Goal: Information Seeking & Learning: Learn about a topic

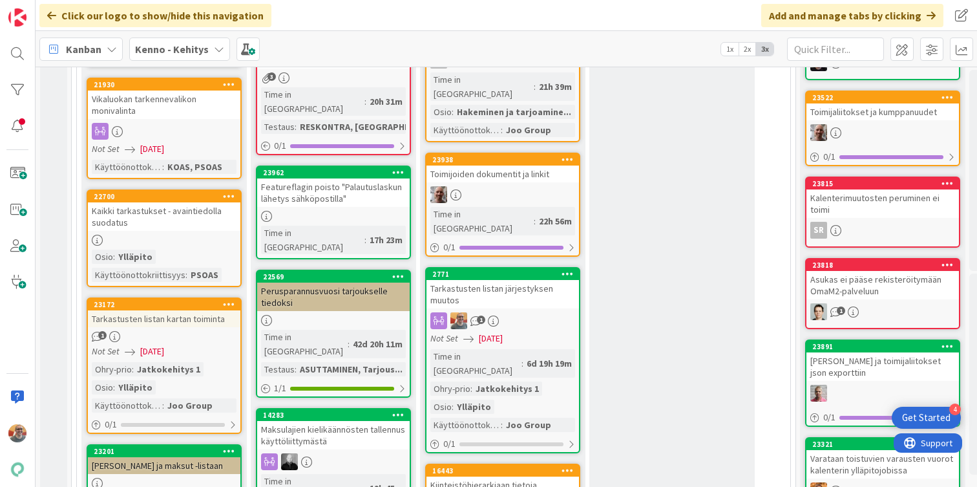
scroll to position [438, 0]
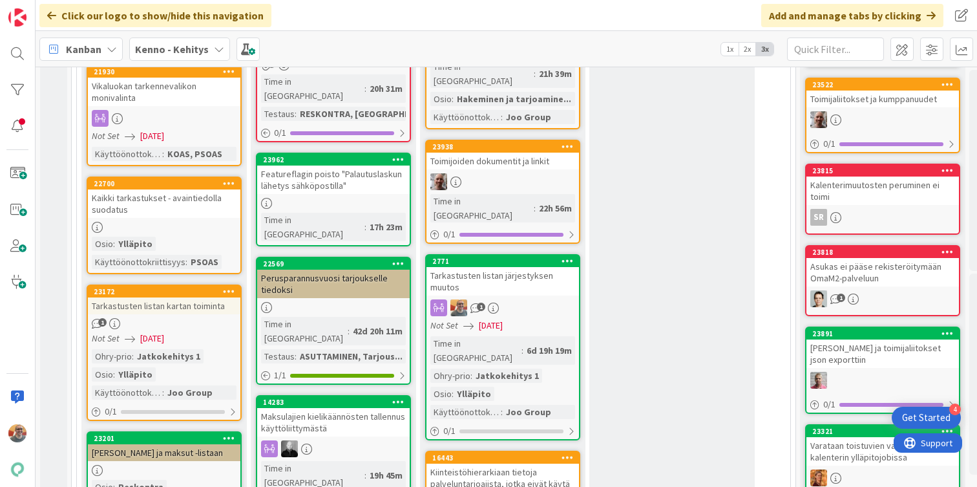
click at [534, 319] on div "Not Set [DATE]" at bounding box center [505, 326] width 149 height 14
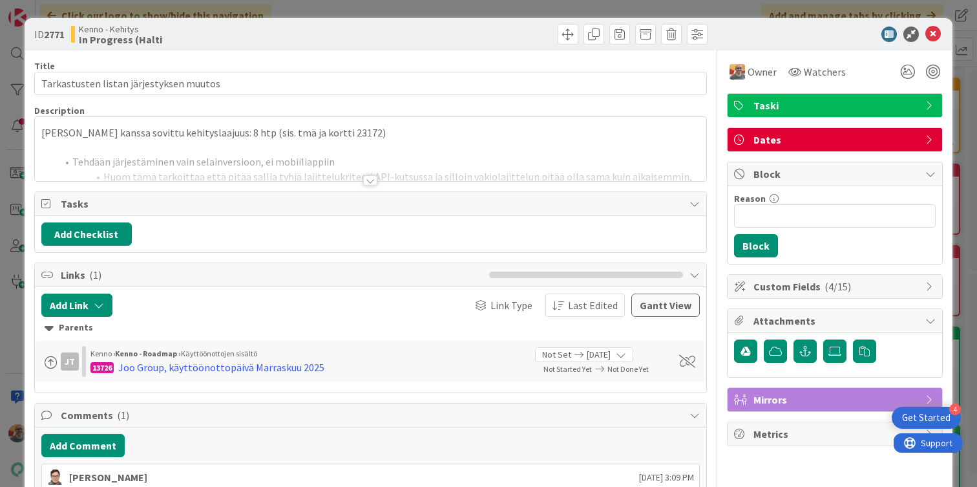
click at [353, 170] on div at bounding box center [371, 164] width 672 height 33
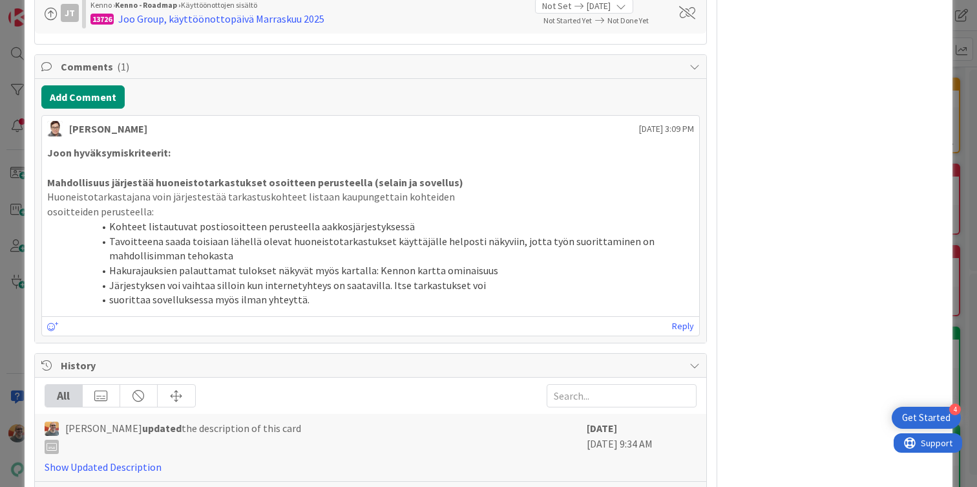
scroll to position [1142, 0]
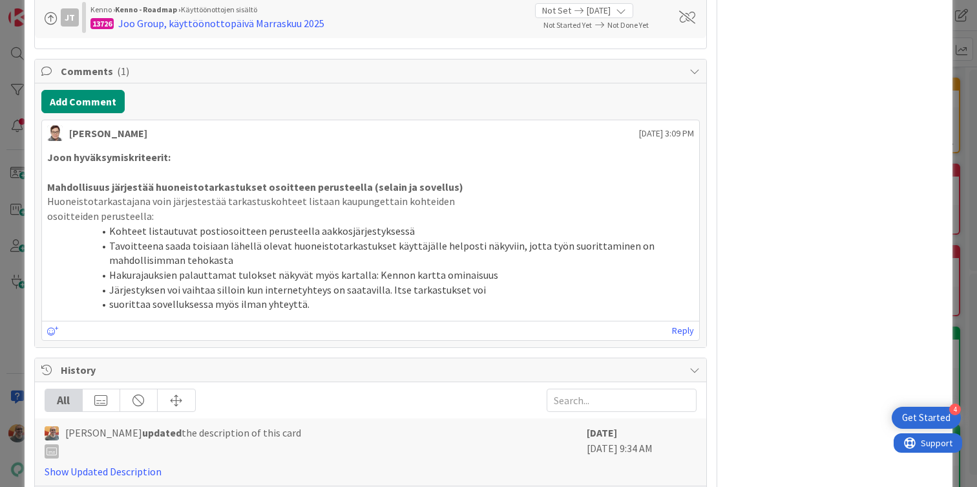
click at [257, 195] on p "Mahdollisuus järjestää huoneistotarkastukset osoitteen perusteella (selain ja s…" at bounding box center [370, 187] width 647 height 15
click at [219, 193] on strong "Mahdollisuus järjestää huoneistotarkastukset osoitteen perusteella (selain ja s…" at bounding box center [255, 186] width 416 height 13
click at [231, 193] on strong "Mahdollisuus järjestää huoneistotarkastukset osoitteen perusteella (selain ja s…" at bounding box center [255, 186] width 416 height 13
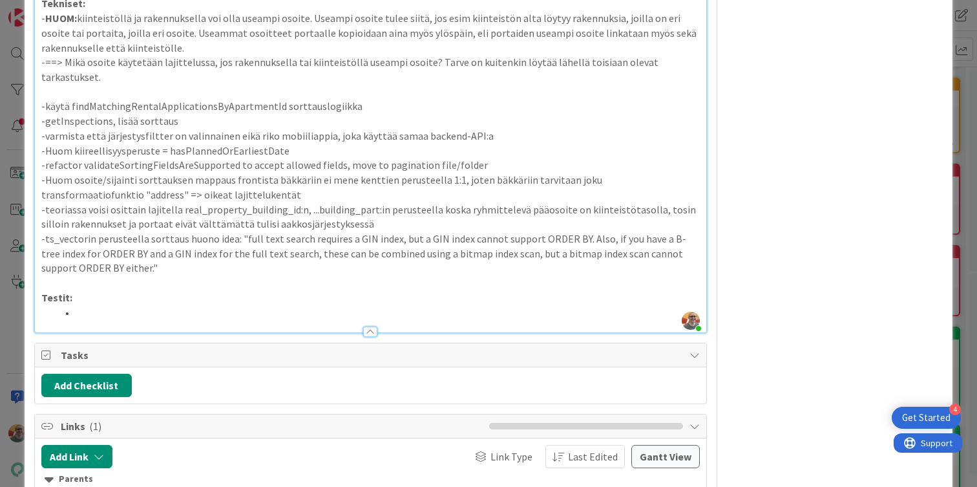
scroll to position [0, 0]
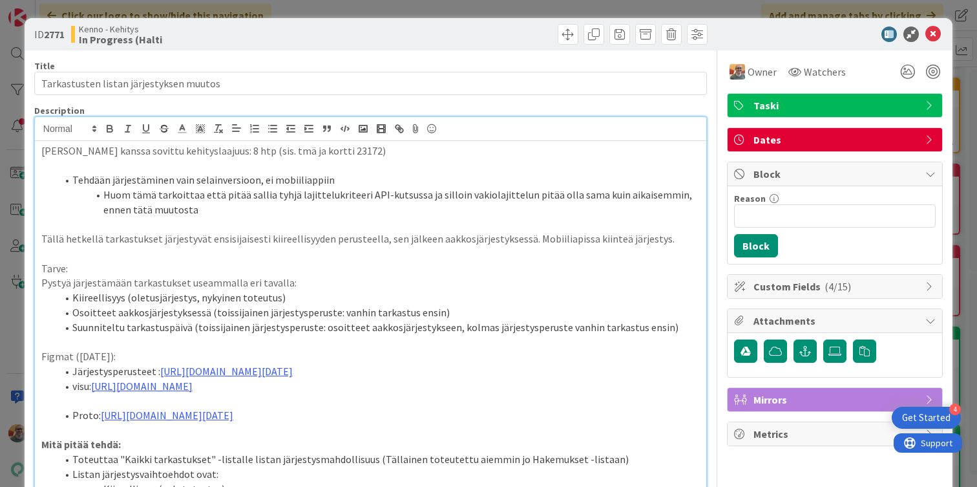
click at [233, 284] on p "Pystyä järjestämään tarkastukset useammalla eri tavalla:" at bounding box center [370, 282] width 659 height 15
click at [202, 259] on p at bounding box center [370, 253] width 659 height 15
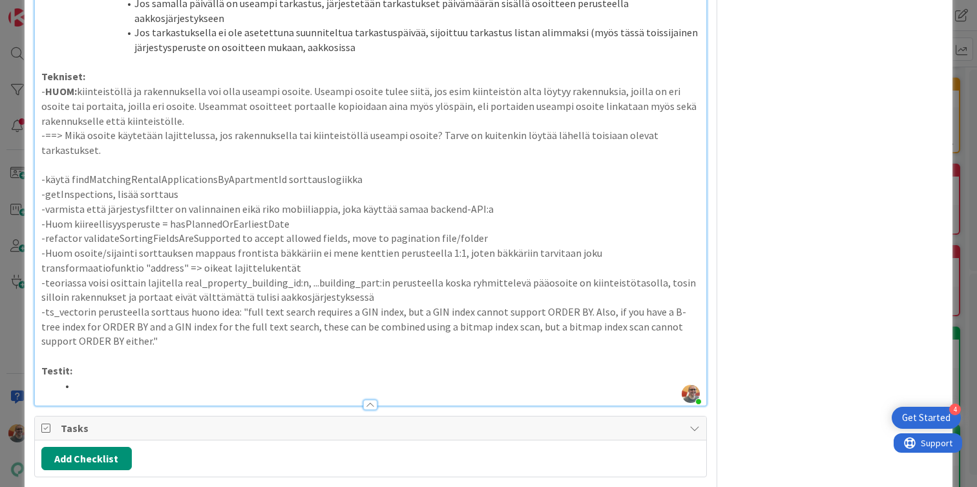
scroll to position [588, 0]
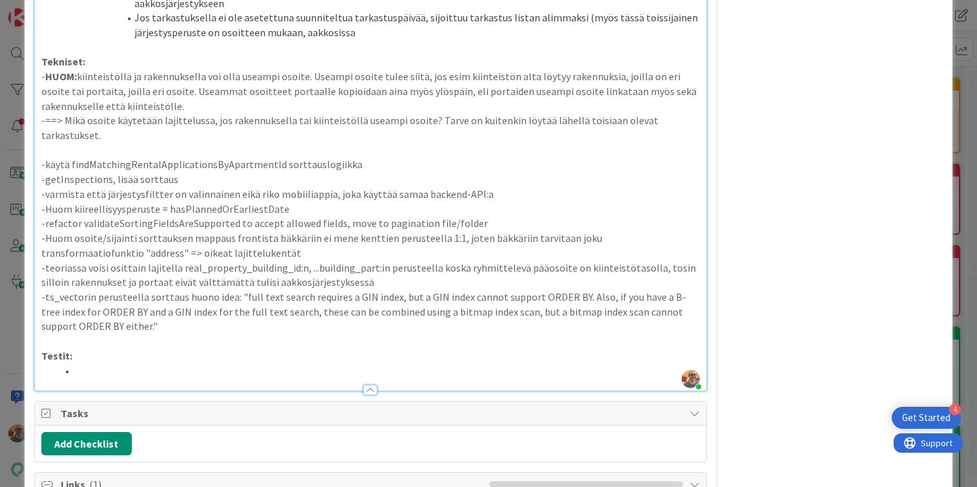
click at [76, 158] on p at bounding box center [370, 150] width 659 height 15
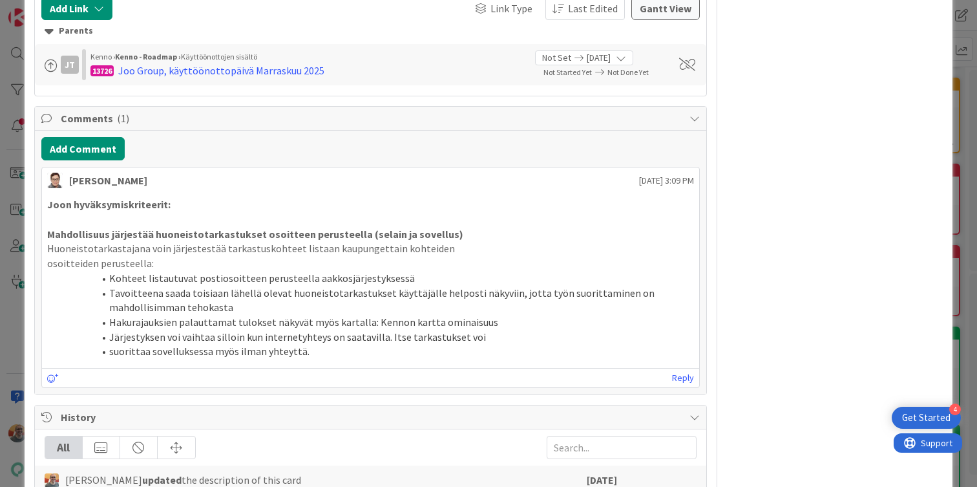
scroll to position [1109, 0]
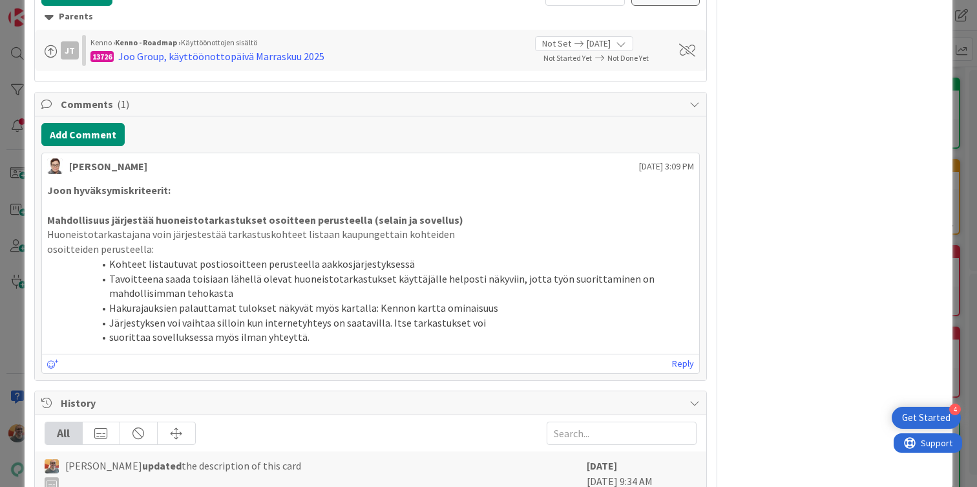
click at [233, 272] on li "Kohteet listautuvat postiosoitteen perusteella aakkosjärjestyksessä" at bounding box center [379, 264] width 632 height 15
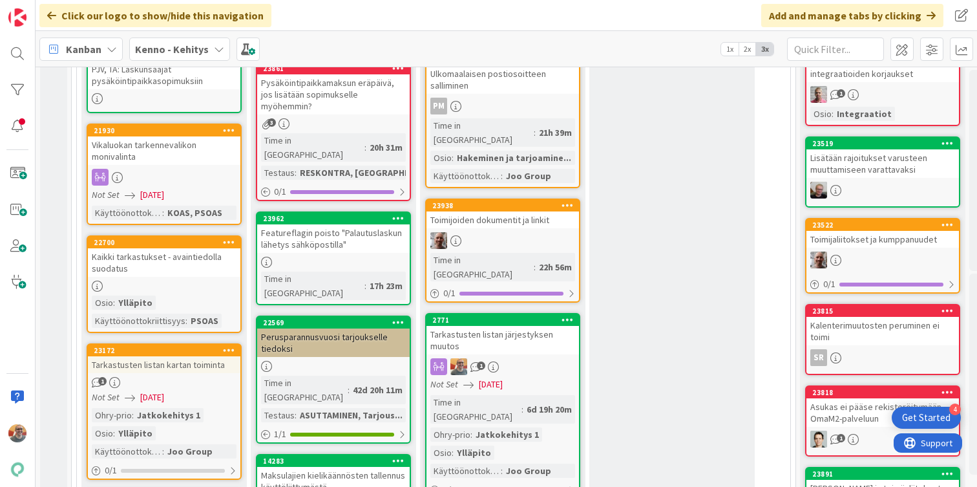
scroll to position [403, 0]
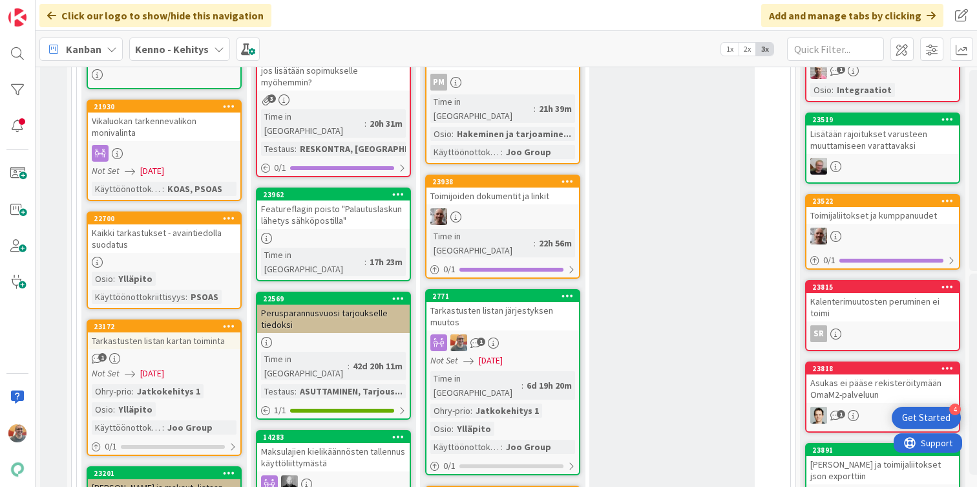
click at [507, 302] on div "Tarkastusten listan järjestyksen muutos" at bounding box center [503, 316] width 153 height 28
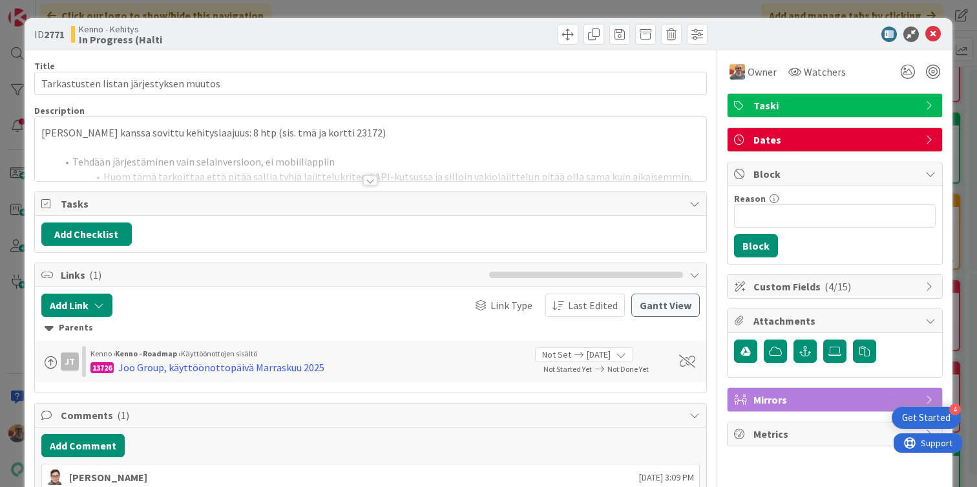
click at [322, 142] on p at bounding box center [370, 147] width 659 height 15
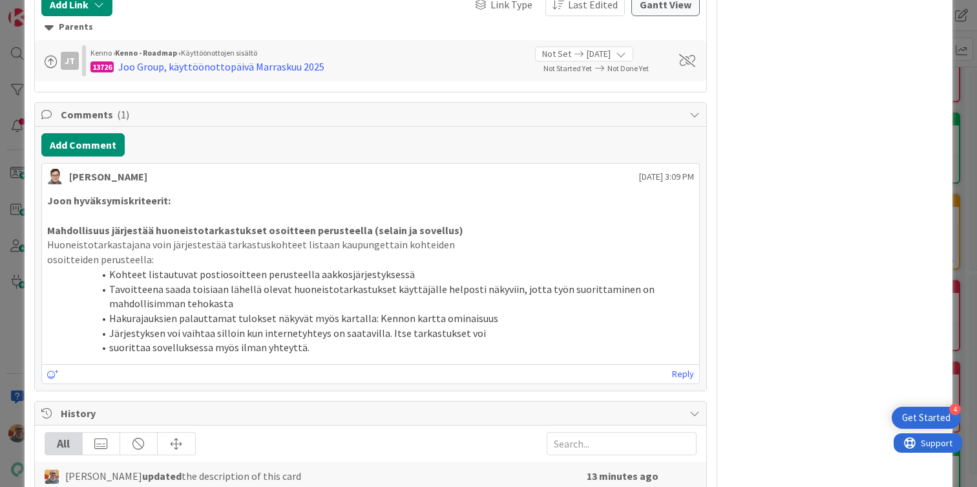
scroll to position [1099, 0]
click at [242, 310] on li "Tavoitteena saada toisiaan lähellä olevat huoneistotarkastukset käyttäjälle hel…" at bounding box center [379, 295] width 632 height 29
click at [253, 281] on li "Kohteet listautuvat postiosoitteen perusteella aakkosjärjestyksessä" at bounding box center [379, 273] width 632 height 15
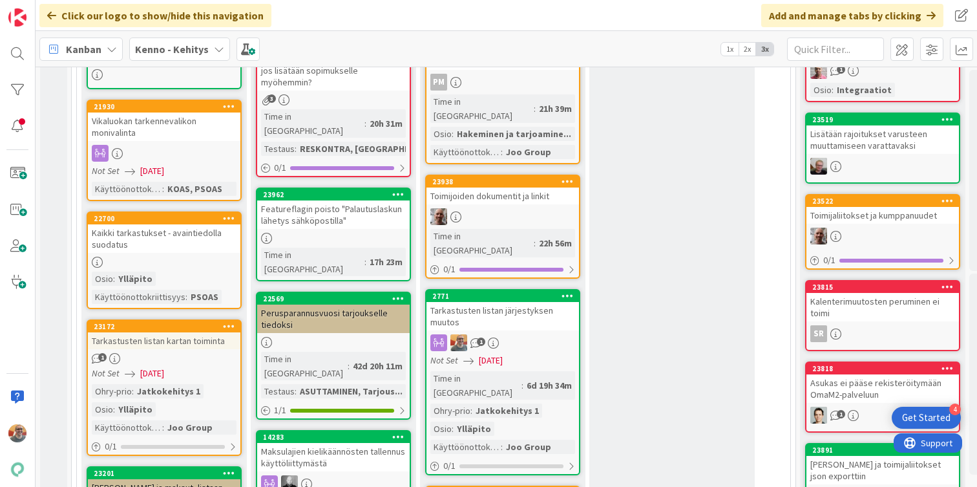
click at [510, 302] on div "Tarkastusten listan järjestyksen muutos" at bounding box center [503, 316] width 153 height 28
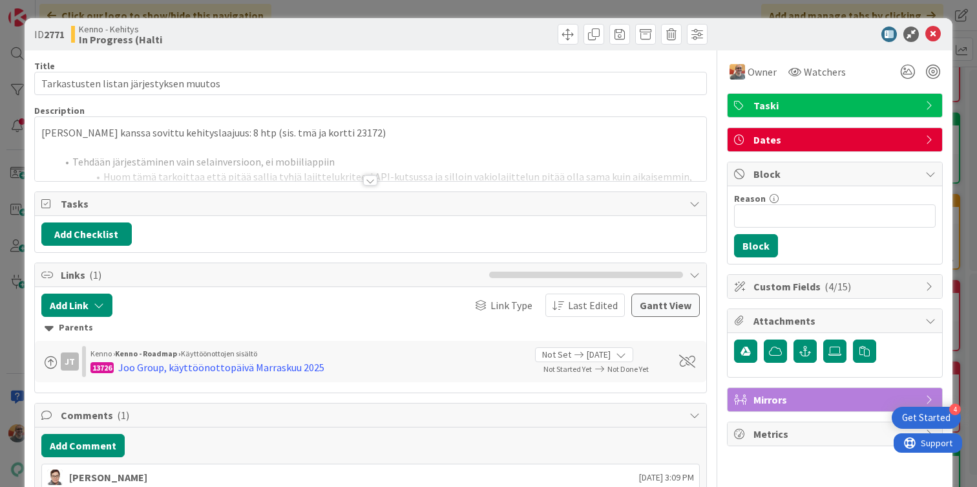
click at [318, 167] on div at bounding box center [371, 164] width 672 height 33
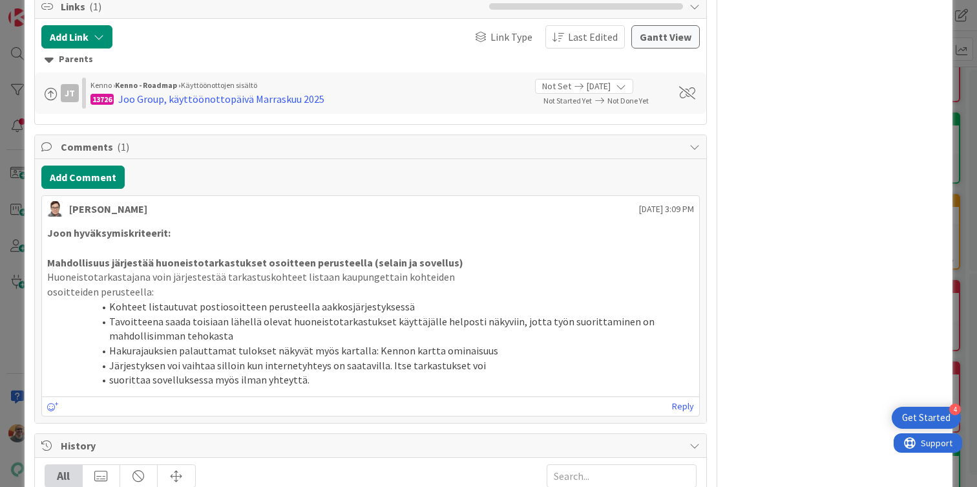
scroll to position [1073, 0]
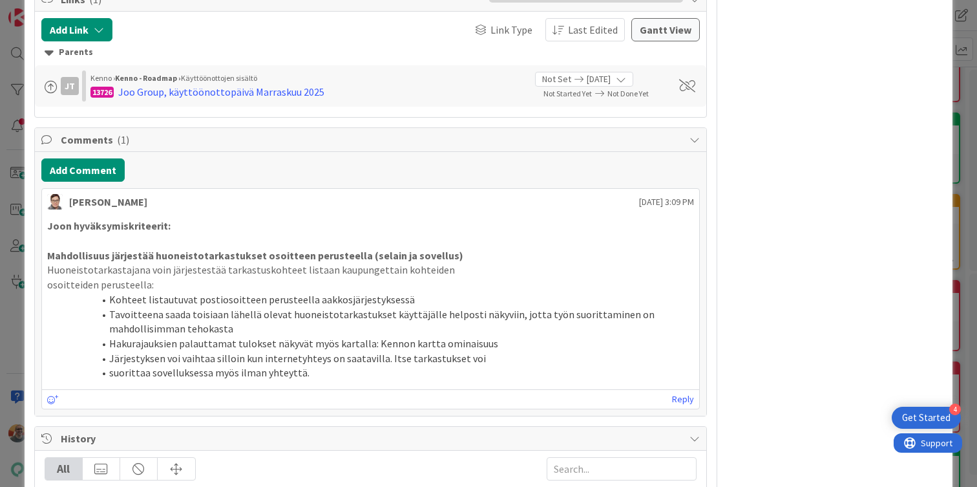
click at [180, 277] on p "Huoneistotarkastajana voin järjestestää tarkastuskohteet listaan kaupungettain …" at bounding box center [370, 269] width 647 height 15
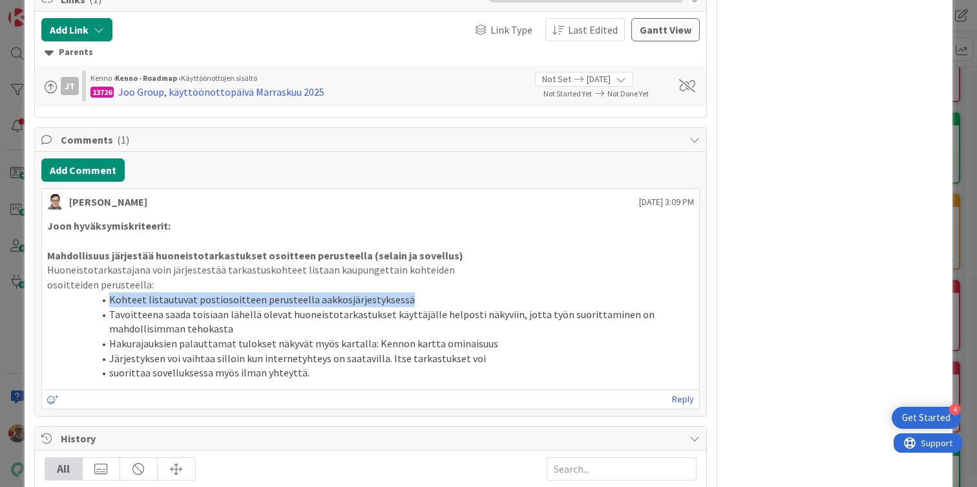
drag, startPoint x: 407, startPoint y: 329, endPoint x: 103, endPoint y: 321, distance: 303.3
click at [103, 307] on li "Kohteet listautuvat postiosoitteen perusteella aakkosjärjestyksessä" at bounding box center [379, 299] width 632 height 15
copy li "Kohteet listautuvat postiosoitteen perusteella aakkosjärjestyksessä"
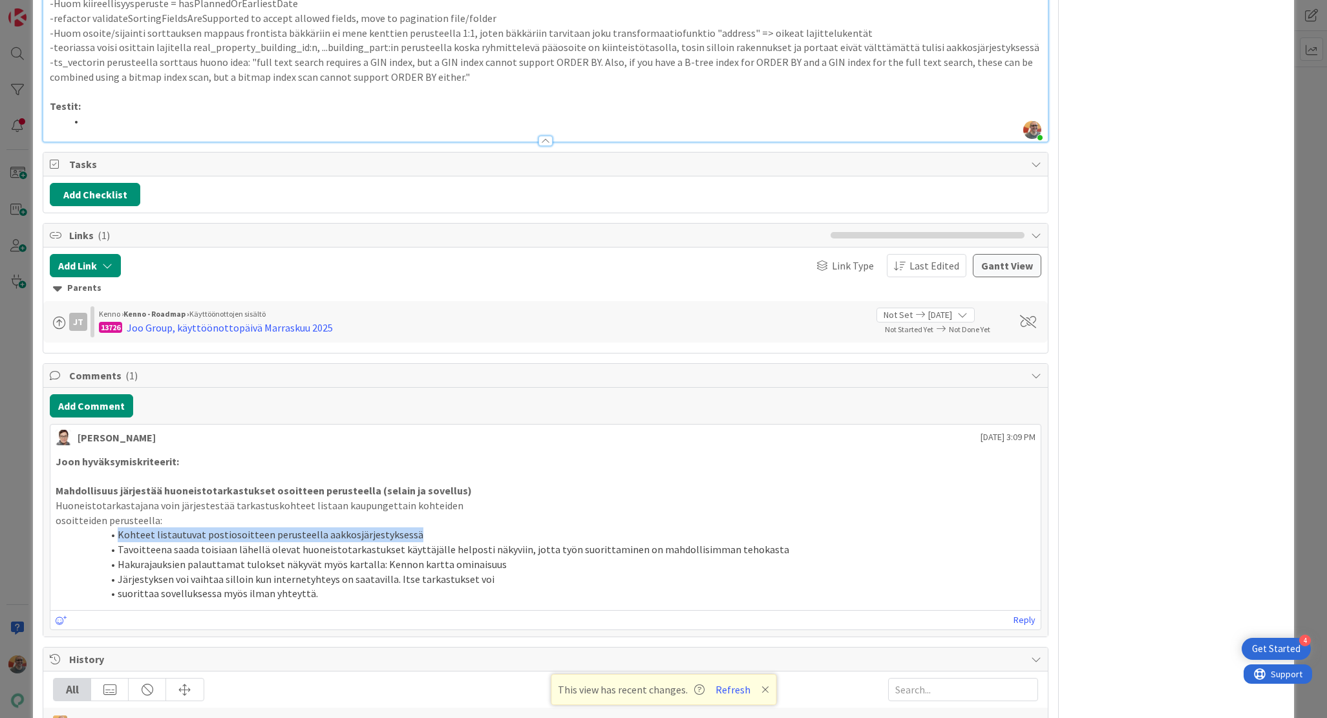
scroll to position [1105, 0]
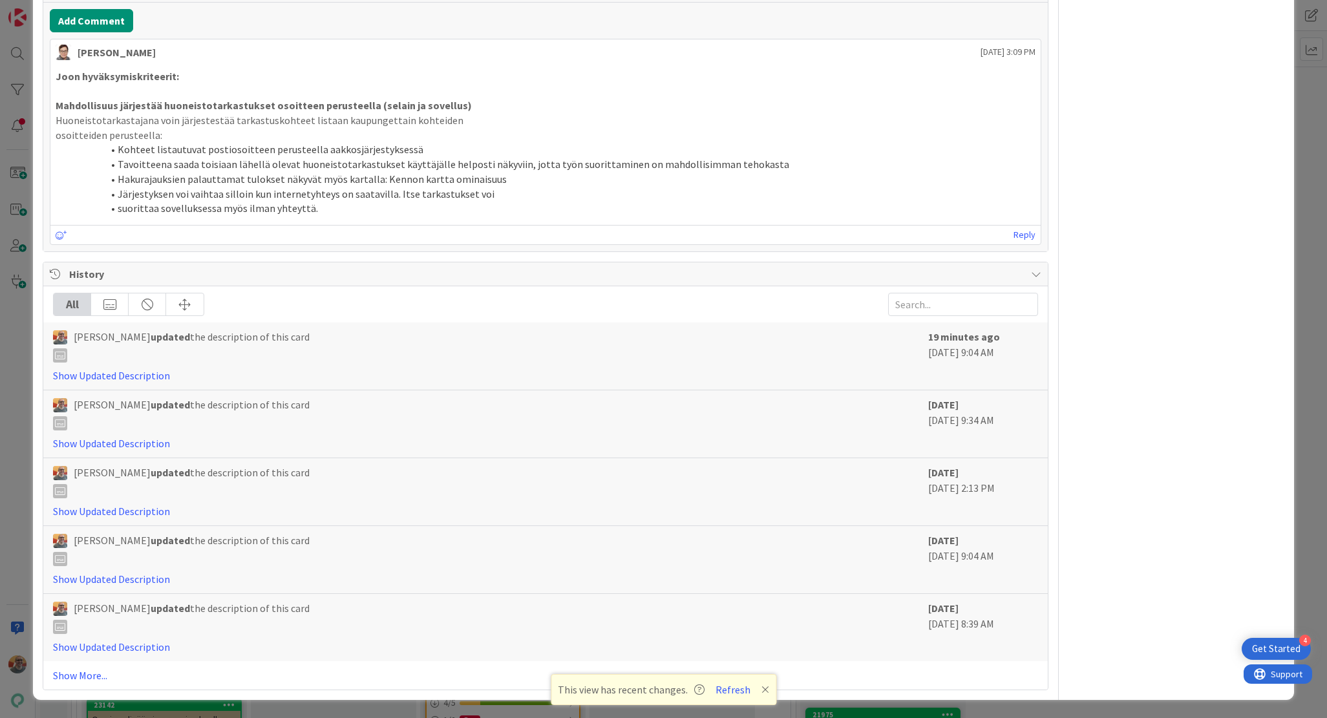
click at [238, 107] on strong "Mahdollisuus järjestää huoneistotarkastukset osoitteen perusteella (selain ja s…" at bounding box center [264, 105] width 416 height 13
click at [285, 107] on strong "Mahdollisuus järjestää huoneistotarkastukset osoitteen perusteella (selain ja s…" at bounding box center [264, 105] width 416 height 13
click at [250, 105] on strong "Mahdollisuus järjestää huoneistotarkastukset osoitteen perusteella (selain ja s…" at bounding box center [264, 105] width 416 height 13
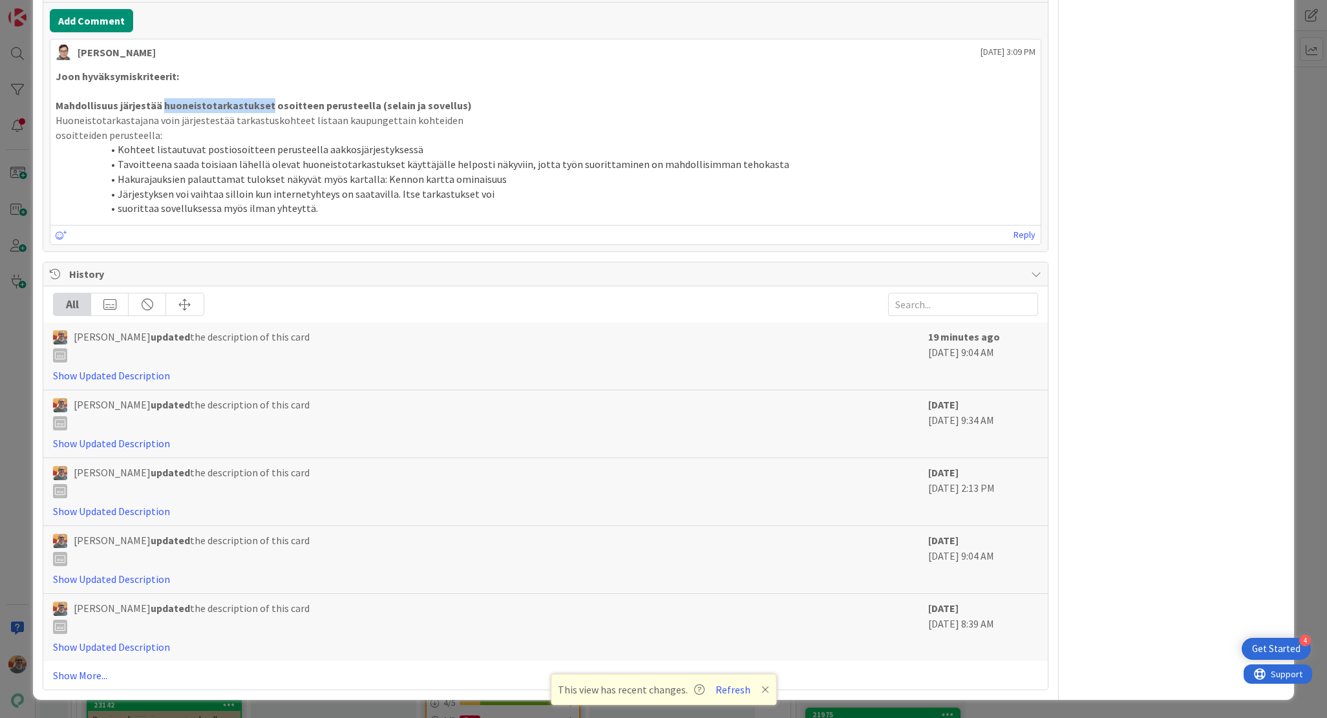
click at [250, 105] on strong "Mahdollisuus järjestää huoneistotarkastukset osoitteen perusteella (selain ja s…" at bounding box center [264, 105] width 416 height 13
click at [260, 118] on p "Huoneistotarkastajana voin järjestestää tarkastuskohteet listaan kaupungettain …" at bounding box center [545, 120] width 979 height 15
click at [350, 121] on p "Huoneistotarkastajana voin järjestestää tarkastuskohteet listaan kaupungettain …" at bounding box center [545, 120] width 979 height 15
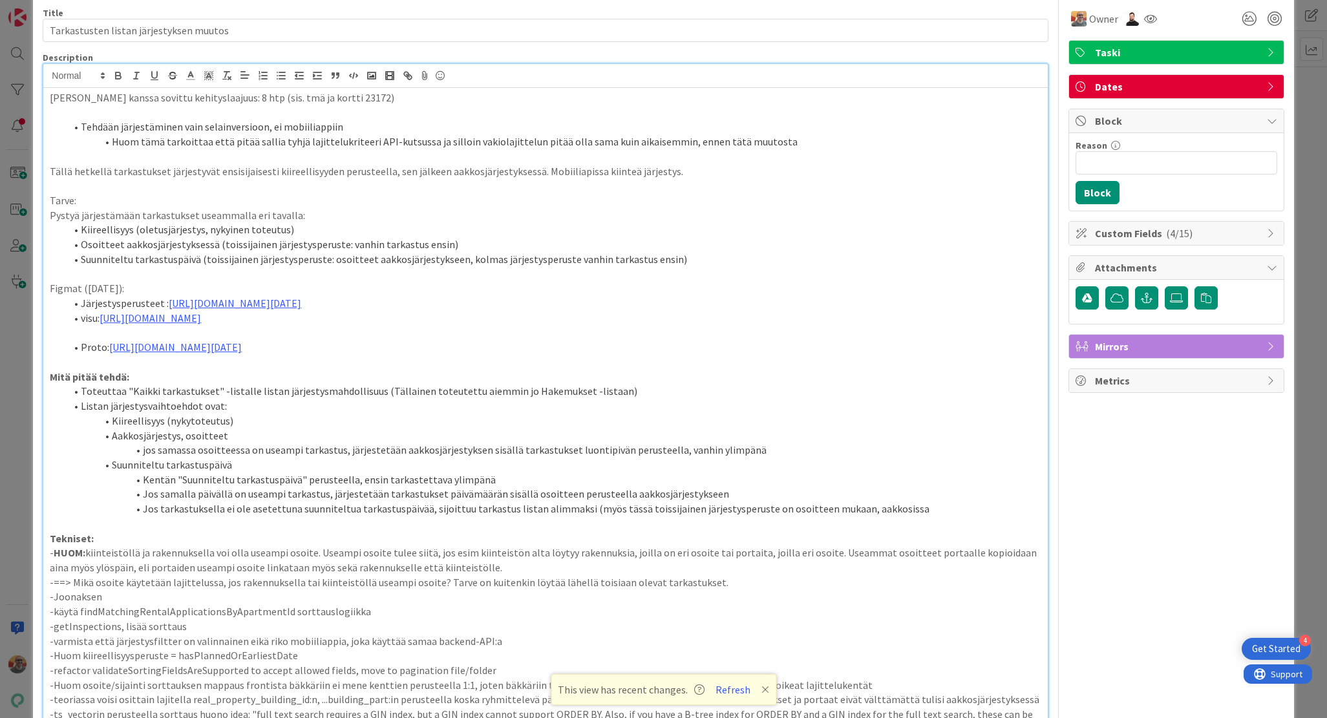
scroll to position [0, 0]
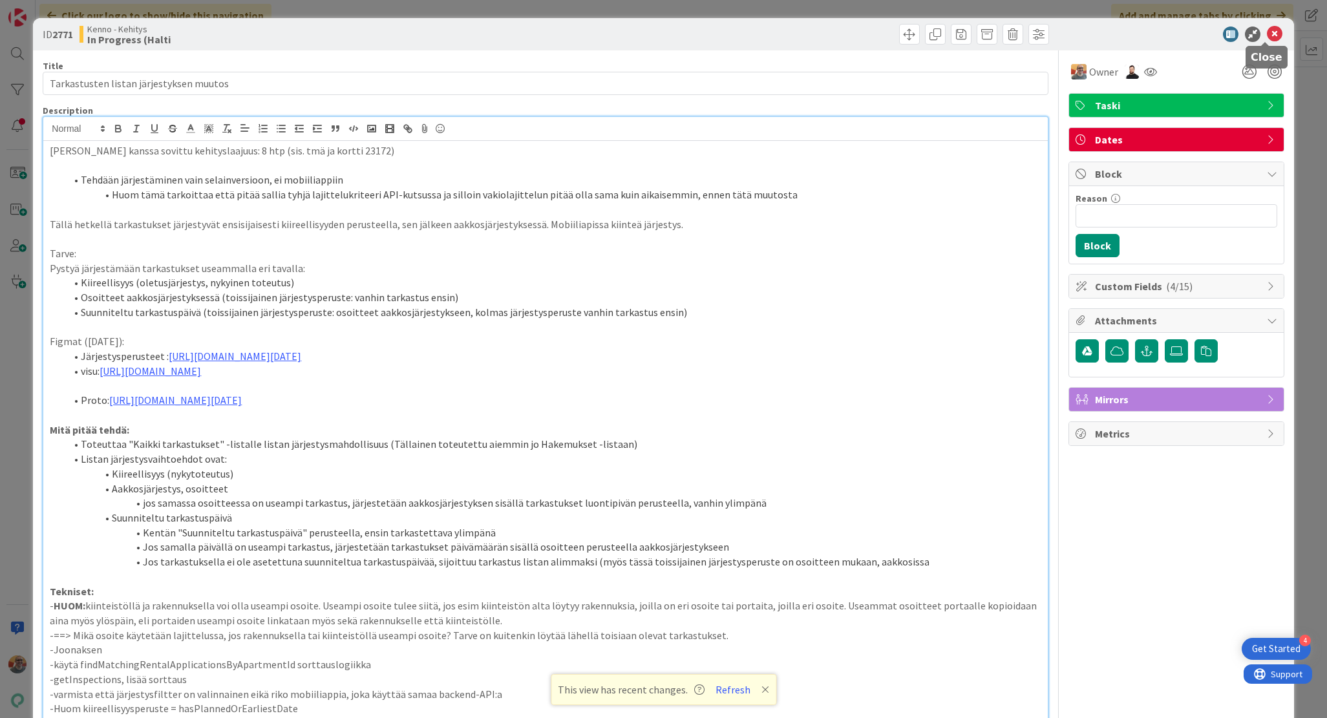
click at [977, 32] on icon at bounding box center [1275, 35] width 16 height 16
